Goal: Find contact information: Find contact information

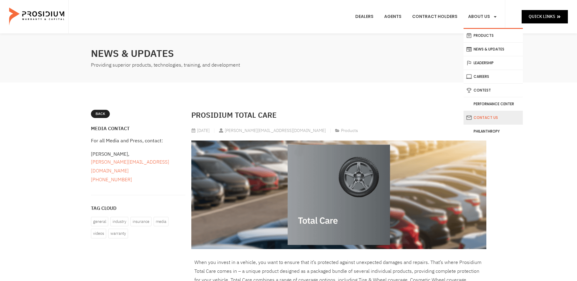
click at [491, 121] on link "Contact Us" at bounding box center [493, 117] width 59 height 13
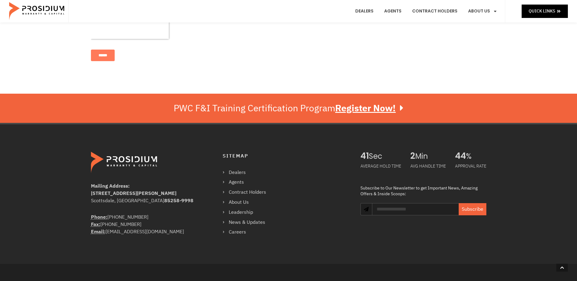
scroll to position [363, 0]
